Goal: Task Accomplishment & Management: Manage account settings

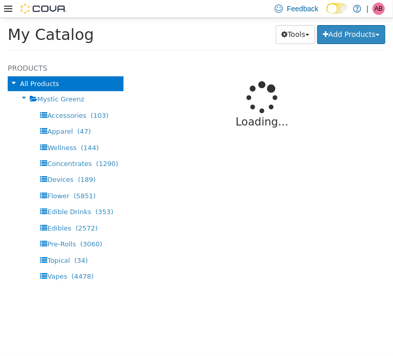
select select "**********"
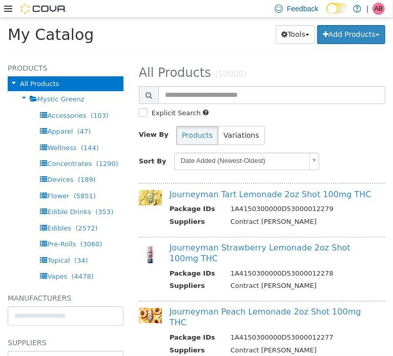
click at [379, 9] on span "AB" at bounding box center [378, 9] width 8 height 12
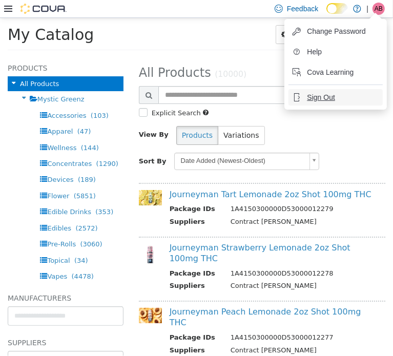
click at [321, 101] on span "Sign Out" at bounding box center [321, 97] width 28 height 10
